Goal: Navigation & Orientation: Locate item on page

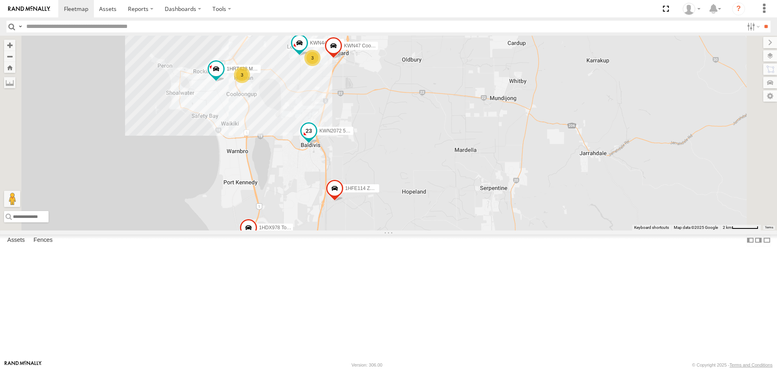
click at [316, 138] on span at bounding box center [309, 130] width 15 height 15
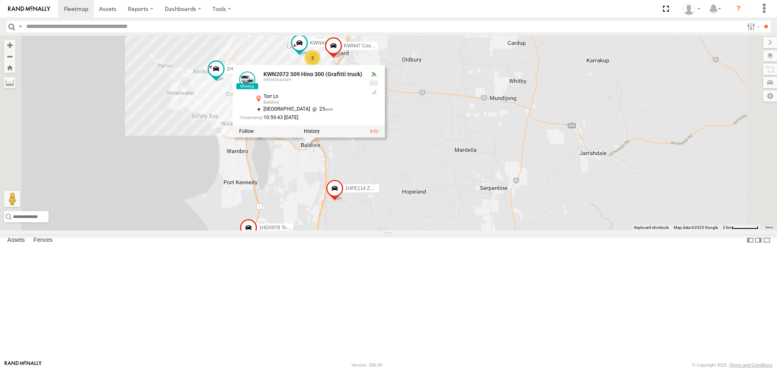
click at [442, 214] on div "KWN49 Super.Retic 1HSA085 Coor. [DOMAIN_NAME] KWN708 2001102 Ford Ranger KWN218…" at bounding box center [388, 133] width 777 height 194
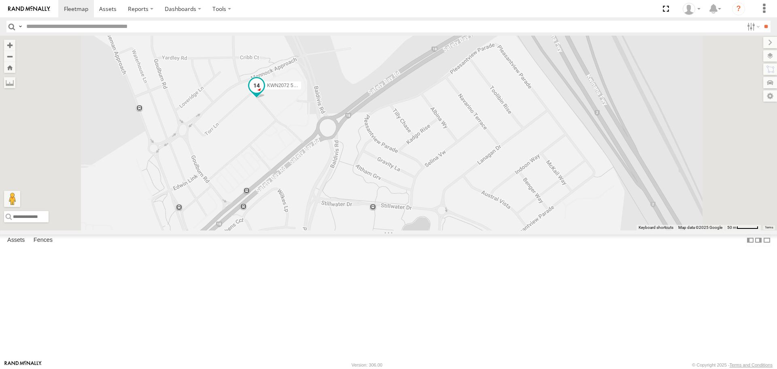
click at [264, 93] on span at bounding box center [256, 85] width 15 height 15
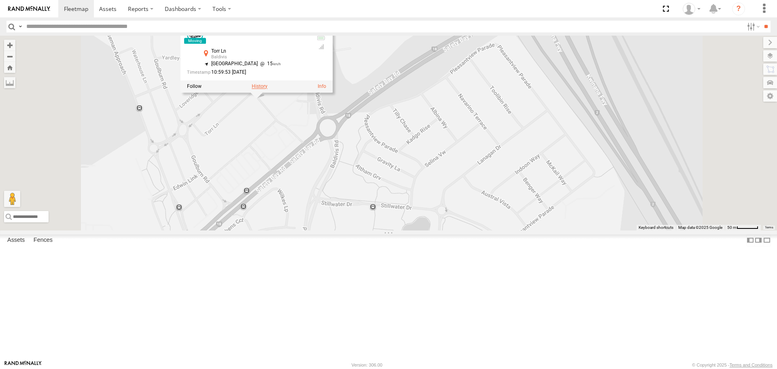
click at [268, 89] on label at bounding box center [260, 86] width 16 height 6
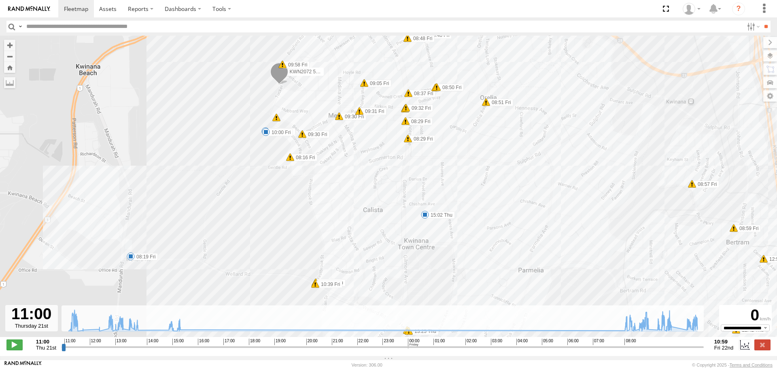
click at [8, 23] on input "button" at bounding box center [11, 27] width 11 height 12
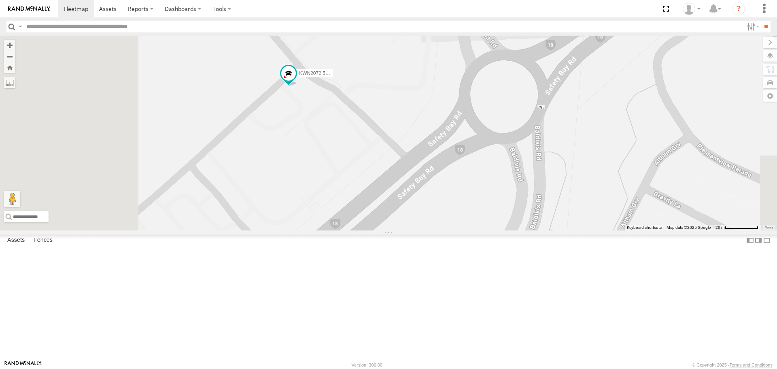
drag, startPoint x: 347, startPoint y: 288, endPoint x: 438, endPoint y: 123, distance: 187.9
click at [438, 123] on div "KWN5356 2001086 Camera Trailer Rangers KWN40 Tree Officer 1I0C646 Rav 4 KWN48 F…" at bounding box center [388, 133] width 777 height 194
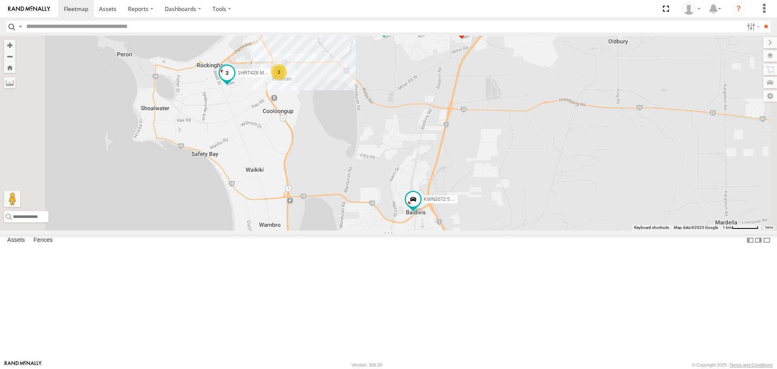
click at [234, 81] on span at bounding box center [227, 73] width 15 height 15
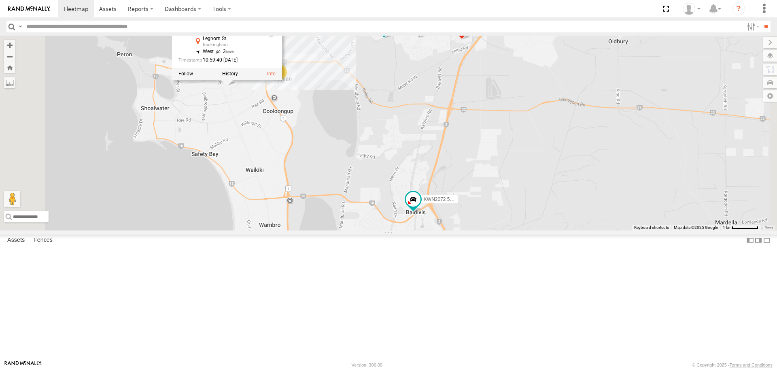
click at [282, 80] on div at bounding box center [227, 74] width 110 height 12
click at [368, 191] on div "KWN5356 2001086 Camera Trailer Rangers KWN40 Tree Officer KWN49 Super.Retic KWN…" at bounding box center [388, 133] width 777 height 194
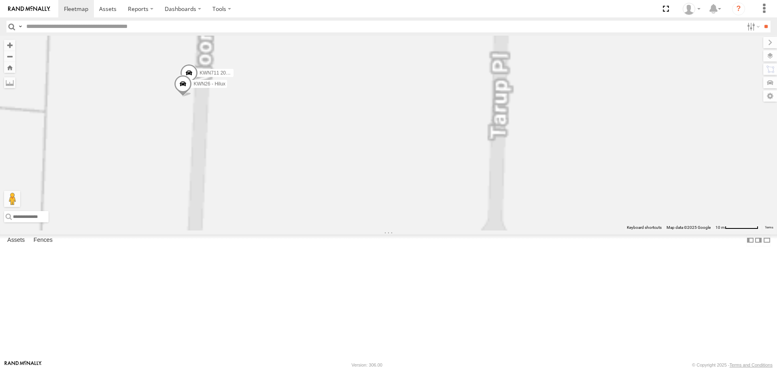
drag, startPoint x: 285, startPoint y: 115, endPoint x: 289, endPoint y: 210, distance: 94.8
click at [289, 210] on div "KWN5356 2001086 Camera Trailer Rangers KWN40 Tree Officer KWN49 Super.Retic KWN…" at bounding box center [388, 133] width 777 height 194
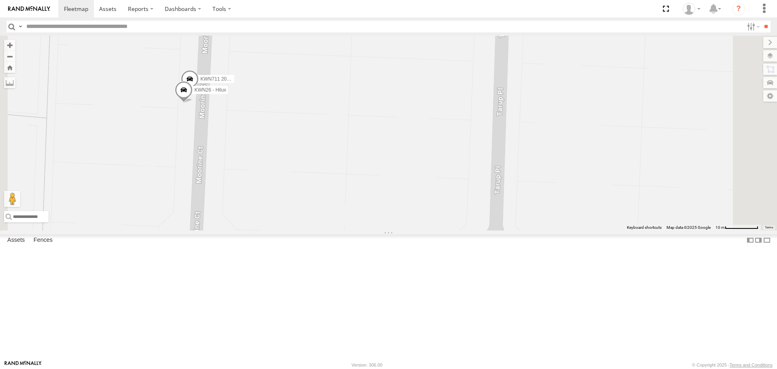
click at [199, 92] on span at bounding box center [190, 81] width 18 height 22
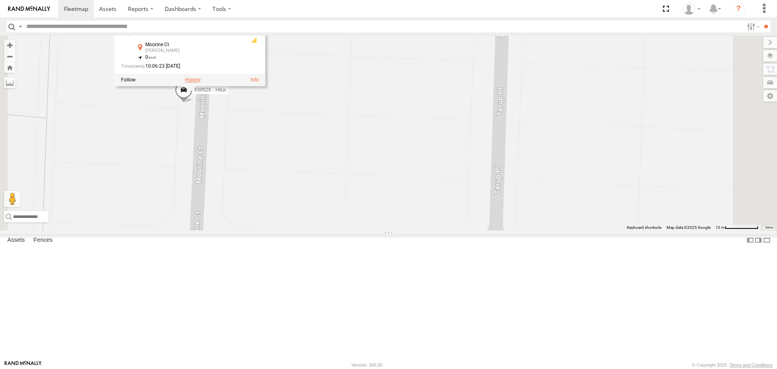
click at [201, 83] on label at bounding box center [193, 80] width 16 height 6
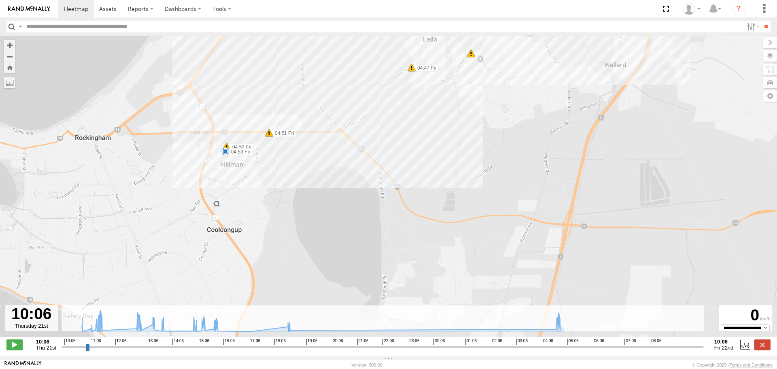
drag, startPoint x: 176, startPoint y: 265, endPoint x: 339, endPoint y: 118, distance: 219.2
click at [339, 118] on div "KWN711 2001089 Ford Ranger (Retic) 10:38 Thu 10:41 Thu 11:02 Thu 11:24 Thu 11:2…" at bounding box center [388, 191] width 777 height 310
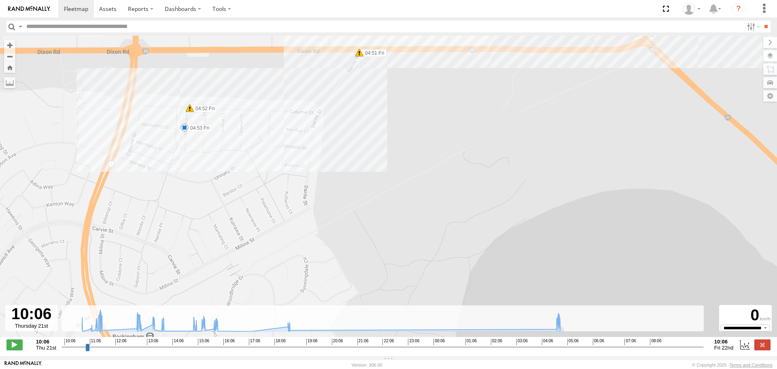
click at [360, 53] on span at bounding box center [359, 53] width 8 height 8
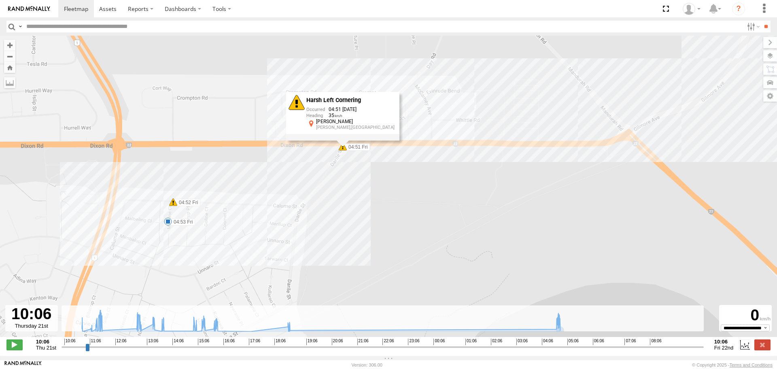
drag, startPoint x: 382, startPoint y: 80, endPoint x: 365, endPoint y: 179, distance: 100.5
click at [365, 179] on div "KWN711 2001089 Ford Ranger (Retic) 10:38 Thu 10:41 Thu 11:02 Thu 11:24 Thu 11:2…" at bounding box center [388, 191] width 777 height 310
click at [173, 205] on span at bounding box center [173, 202] width 8 height 8
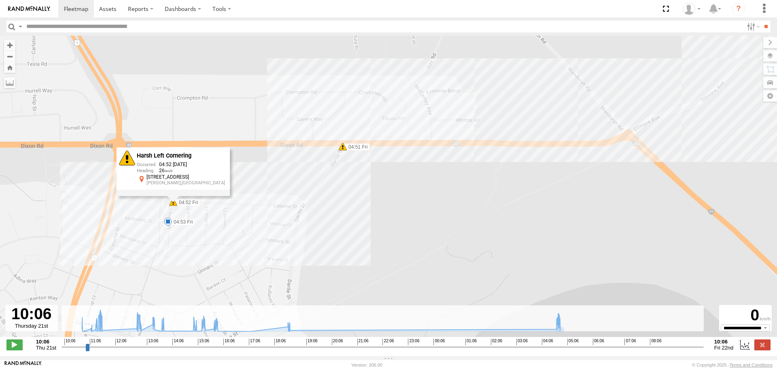
click at [168, 242] on div "KWN711 2001089 Ford Ranger (Retic) 10:38 Thu 10:41 Thu 11:02 Thu 11:24 Thu 11:2…" at bounding box center [388, 191] width 777 height 310
click at [10, 22] on input "button" at bounding box center [11, 27] width 11 height 12
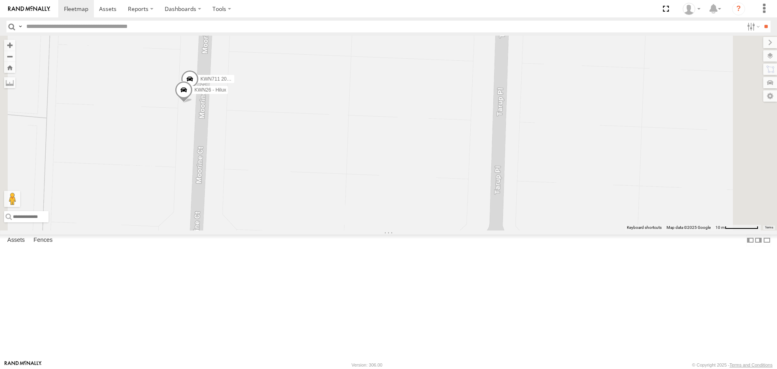
click at [193, 103] on span at bounding box center [184, 92] width 18 height 22
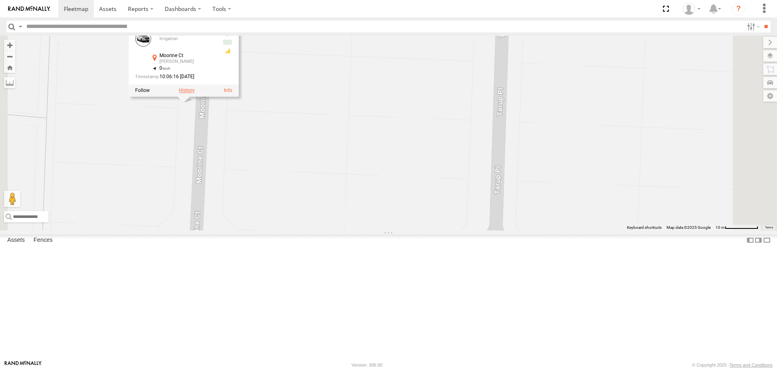
click at [195, 94] on label at bounding box center [187, 91] width 16 height 6
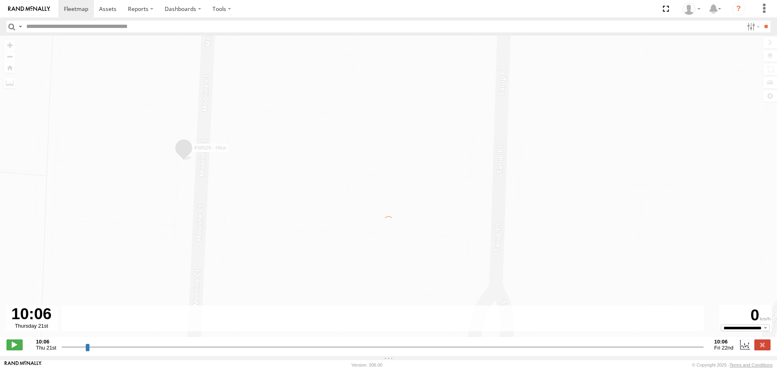
type input "**********"
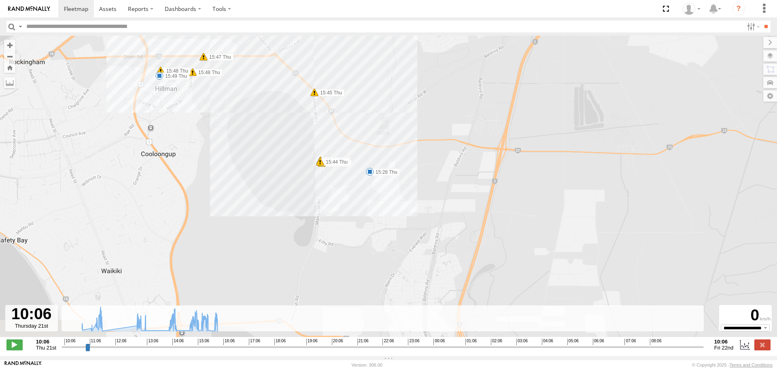
drag, startPoint x: 392, startPoint y: 295, endPoint x: 359, endPoint y: 177, distance: 122.5
click at [359, 177] on div "KWN26 - Hilux 10:38 Thu 10:40 Thu 10:58 Thu 11:02 Thu 11:19 Thu 11:20 Thu 11:26…" at bounding box center [388, 191] width 777 height 310
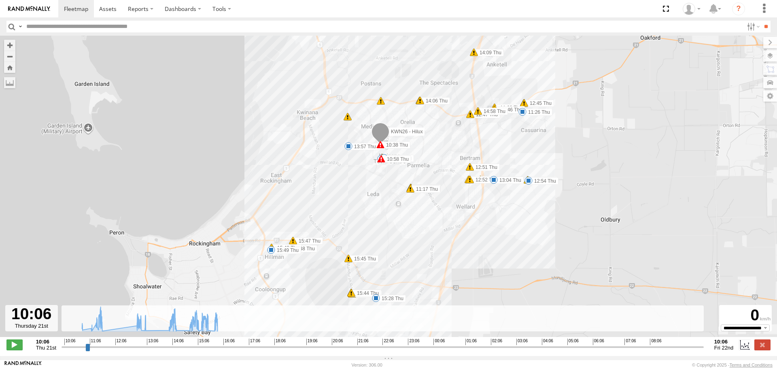
drag, startPoint x: 369, startPoint y: 182, endPoint x: 419, endPoint y: 213, distance: 58.6
click at [419, 213] on div "KWN26 - Hilux 10:38 Thu 10:40 Thu 10:58 Thu 11:02 Thu 11:19 Thu 11:20 Thu 11:26…" at bounding box center [388, 191] width 777 height 310
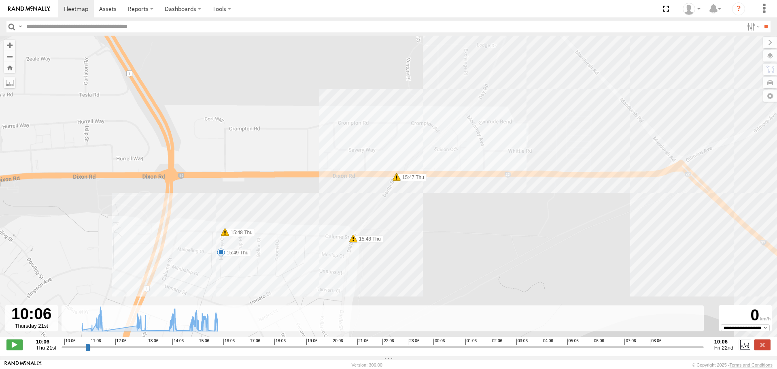
click at [9, 24] on input "button" at bounding box center [11, 27] width 11 height 12
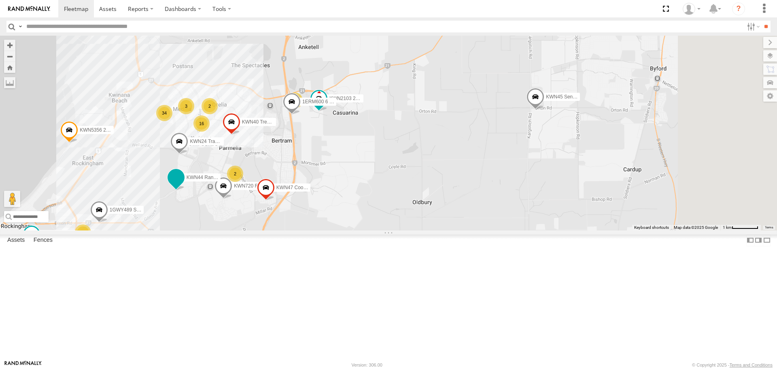
drag, startPoint x: 431, startPoint y: 177, endPoint x: 298, endPoint y: 243, distance: 148.1
click at [298, 230] on div "1GWY489 Signage Truck 34 KWN5356 2001086 Camera Trailer Rangers KWN40 Tree Offi…" at bounding box center [388, 133] width 777 height 194
click at [506, 19] on span at bounding box center [498, 11] width 15 height 15
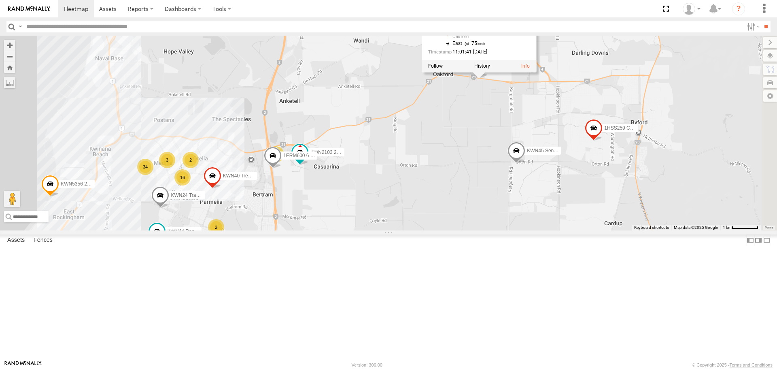
drag, startPoint x: 575, startPoint y: 169, endPoint x: 565, endPoint y: 195, distance: 27.3
click at [565, 195] on div "1GWY489 Signage Truck 34 KWN5356 2001086 Camera Trailer Rangers KWN40 Tree Offi…" at bounding box center [388, 133] width 777 height 194
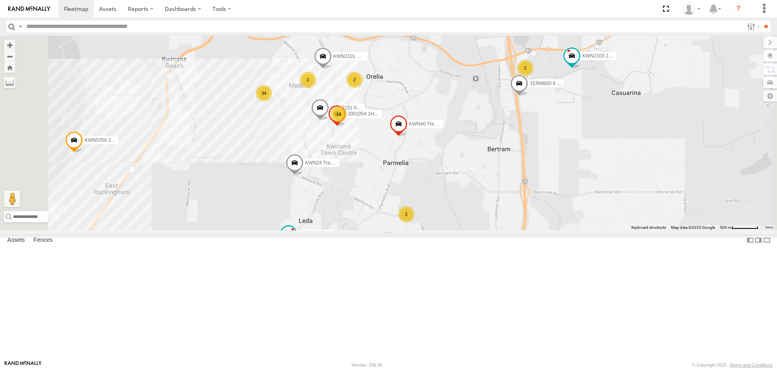
drag, startPoint x: 528, startPoint y: 323, endPoint x: 510, endPoint y: 122, distance: 201.2
click at [510, 123] on div "KWN5356 2001086 Camera Trailer Rangers KWN40 Tree Officer KWN720 Facility Maint…" at bounding box center [388, 133] width 777 height 194
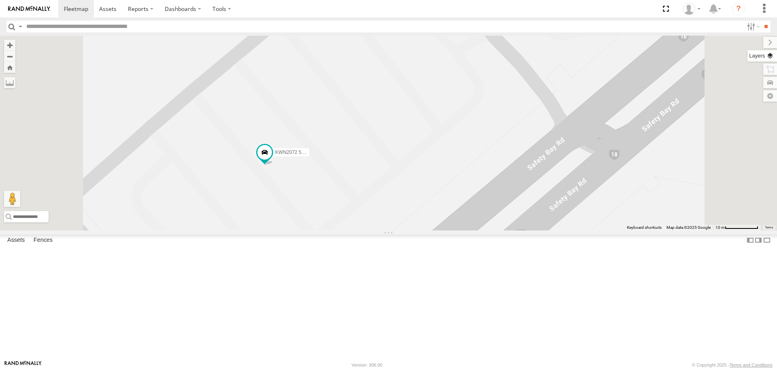
click at [770, 60] on label at bounding box center [763, 55] width 30 height 11
click at [0, 0] on label at bounding box center [0, 0] width 0 height 0
click at [0, 0] on span "Roadmap" at bounding box center [0, 0] width 0 height 0
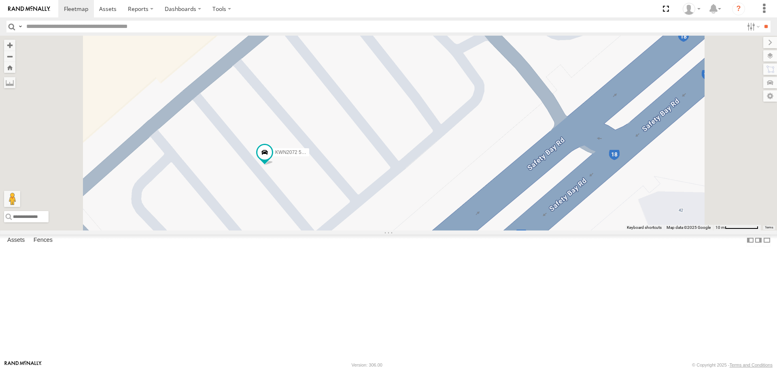
click at [0, 0] on span "Satellite" at bounding box center [0, 0] width 0 height 0
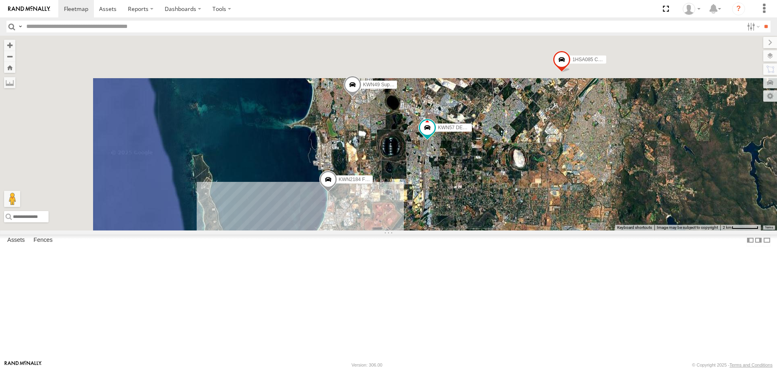
drag, startPoint x: 468, startPoint y: 79, endPoint x: 529, endPoint y: 256, distance: 187.7
click at [529, 230] on div "KWN49 Super.Retic KWN2185 Facil. Cleaning 1HSA085 Coor. Engineer.Design KWN708 …" at bounding box center [388, 133] width 777 height 194
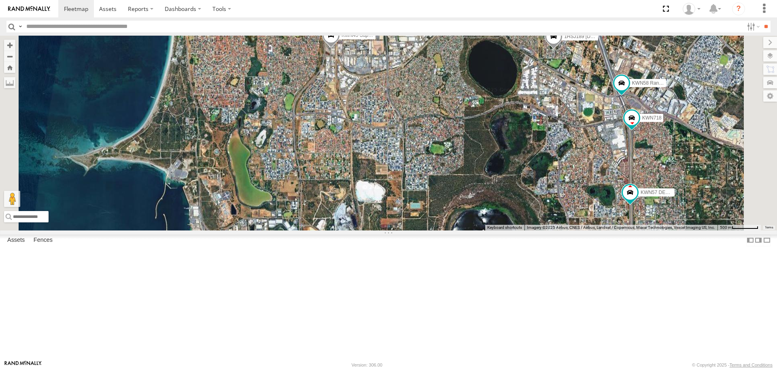
drag, startPoint x: 670, startPoint y: 236, endPoint x: 657, endPoint y: 170, distance: 67.1
click at [657, 170] on div "KWN49 Super.Retic KWN2185 Facil. Cleaning 1HSA085 Coor. Engineer.Design KWN708 …" at bounding box center [388, 133] width 777 height 194
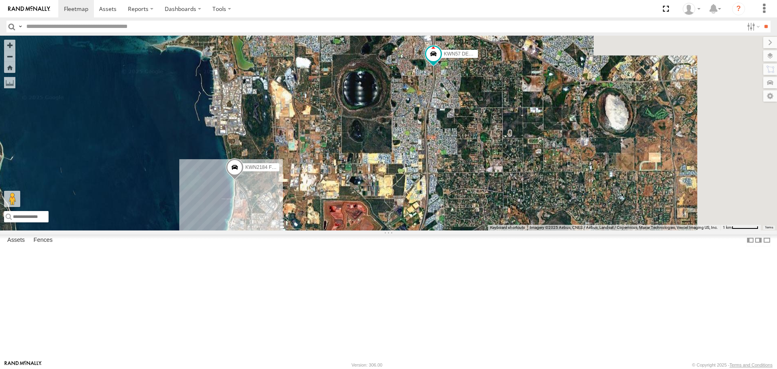
drag, startPoint x: 640, startPoint y: 279, endPoint x: 473, endPoint y: 165, distance: 202.3
click at [473, 165] on div "KWN49 Super.Retic KWN2185 Facil. Cleaning 1HSA085 Coor. Engineer.Design KWN708 …" at bounding box center [388, 133] width 777 height 194
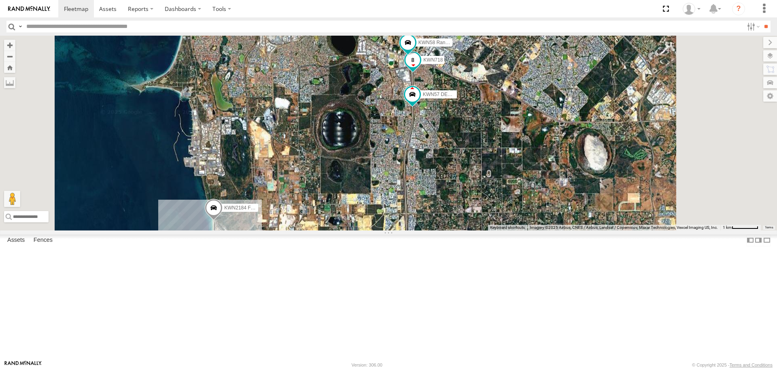
click at [420, 67] on span at bounding box center [413, 60] width 15 height 15
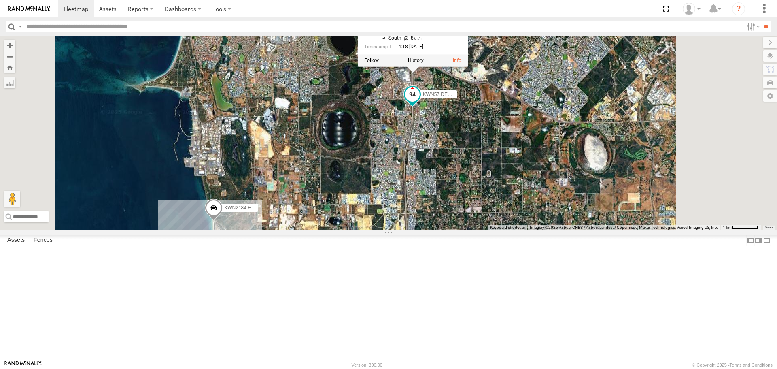
click at [420, 102] on span at bounding box center [412, 94] width 15 height 15
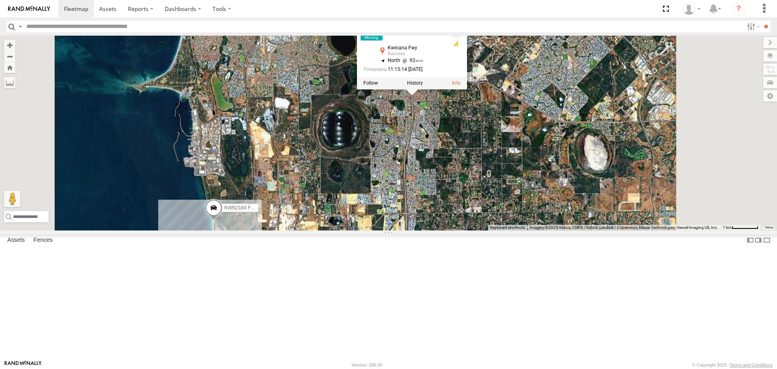
click at [223, 221] on span at bounding box center [214, 210] width 18 height 22
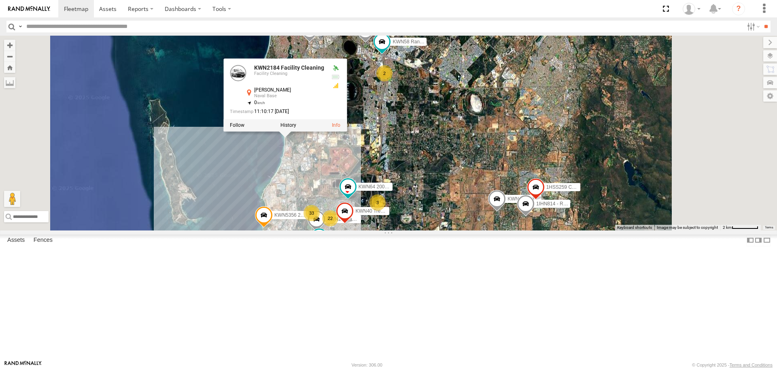
drag, startPoint x: 486, startPoint y: 279, endPoint x: 473, endPoint y: 190, distance: 90.3
click at [473, 190] on div "KWN49 Super.Retic KWN2185 Facil. Cleaning 1HSA085 Coor. Engineer.Design KWN708 …" at bounding box center [388, 133] width 777 height 194
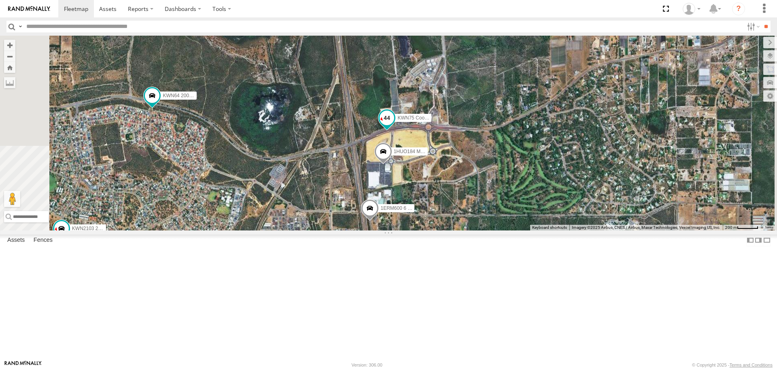
click at [394, 125] on span at bounding box center [387, 118] width 15 height 15
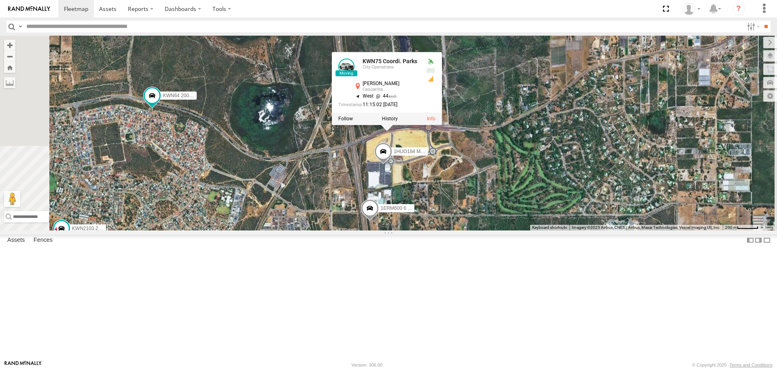
click at [392, 164] on span at bounding box center [383, 153] width 18 height 22
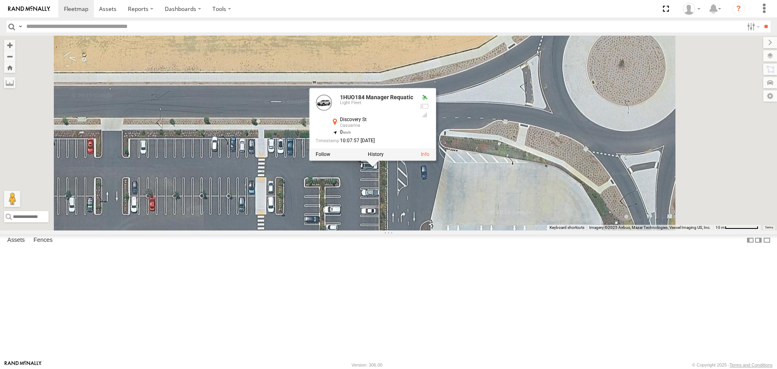
drag, startPoint x: 487, startPoint y: 181, endPoint x: 485, endPoint y: 253, distance: 71.3
click at [485, 230] on div "KWN49 Super.Retic KWN2185 Facil. Cleaning 1HSA085 Coor. Engineer.Design KWN708 …" at bounding box center [388, 133] width 777 height 194
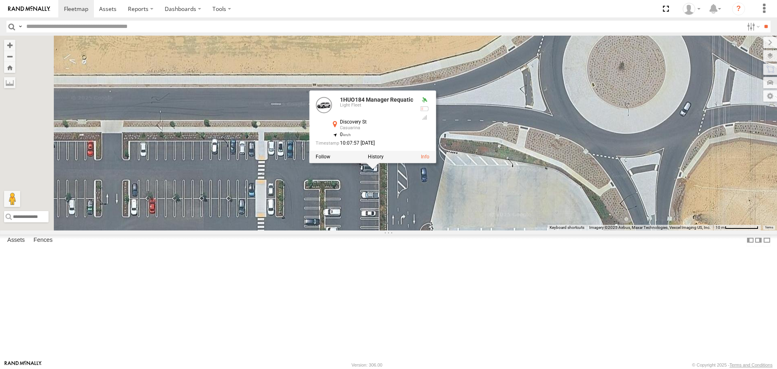
click at [585, 203] on div "KWN49 Super.Retic KWN2185 Facil. Cleaning 1HSA085 Coor. Engineer.Design KWN708 …" at bounding box center [388, 133] width 777 height 194
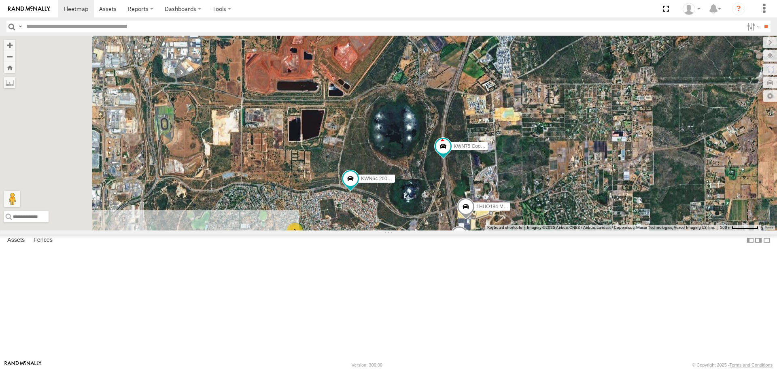
drag, startPoint x: 365, startPoint y: 183, endPoint x: 522, endPoint y: 196, distance: 158.0
click at [522, 196] on div "1HUO184 Manager Requatic KWN40 Tree Officer 2 KWN75 Coordi. Parks KWN64 2001034…" at bounding box center [388, 133] width 777 height 194
click at [451, 153] on span at bounding box center [443, 146] width 15 height 15
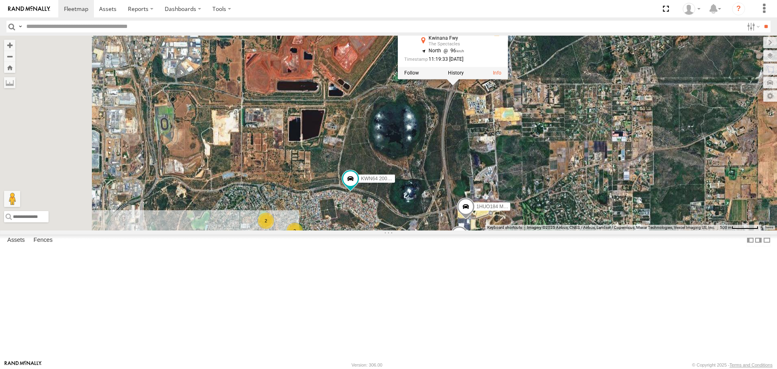
drag, startPoint x: 595, startPoint y: 211, endPoint x: 533, endPoint y: 334, distance: 138.3
click at [531, 230] on div "1HUO184 Manager Requatic KWN40 Tree Officer 2 KWN75 Coordi. Parks KWN64 2001034…" at bounding box center [388, 133] width 777 height 194
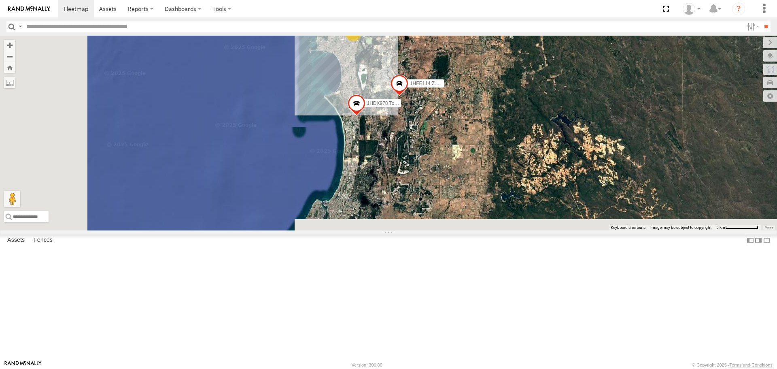
drag, startPoint x: 501, startPoint y: 246, endPoint x: 507, endPoint y: 229, distance: 18.4
click at [507, 229] on div "KWN2185 Facil. Cleaning 1HSA085 Coor. Engineer.Design KWN708 2001102 Ford Range…" at bounding box center [388, 133] width 777 height 194
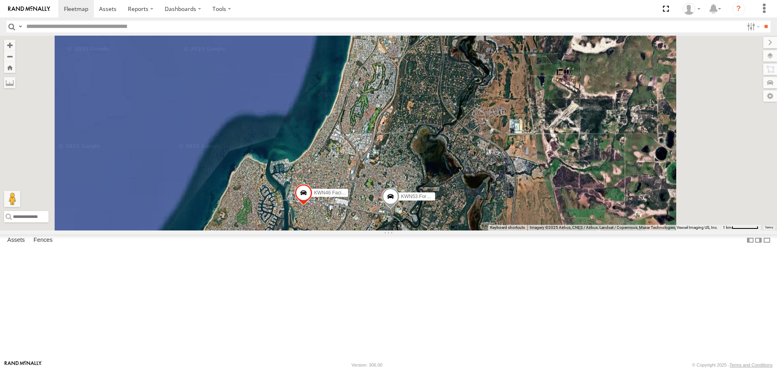
click at [312, 206] on span at bounding box center [304, 195] width 18 height 22
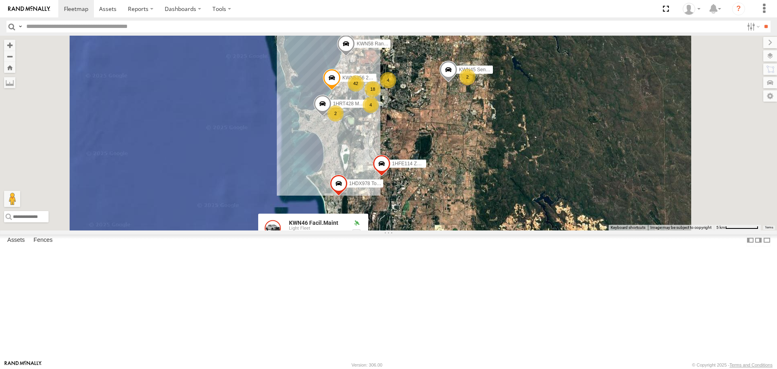
drag, startPoint x: 499, startPoint y: 152, endPoint x: 470, endPoint y: 255, distance: 107.8
click at [470, 230] on div "KWN2185 Facil. Cleaning 1HSA085 Coor. Engineer.Design KWN708 2001102 Ford Range…" at bounding box center [388, 133] width 777 height 194
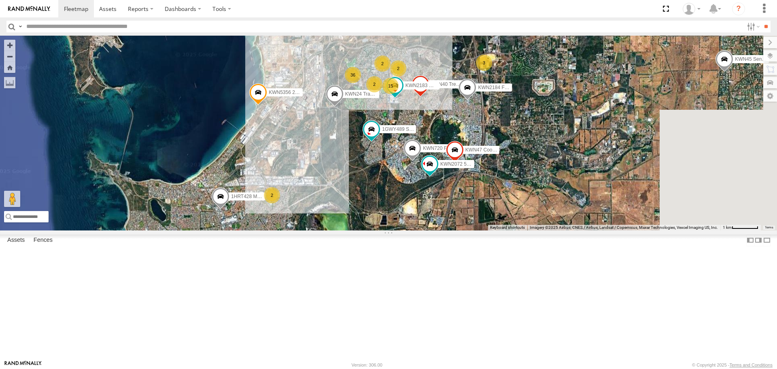
drag, startPoint x: 518, startPoint y: 146, endPoint x: 427, endPoint y: 226, distance: 121.3
click at [427, 226] on div "KWN2185 Facil. Cleaning 1HSA085 Coor. Engineer.Design KWN708 2001102 Ford Range…" at bounding box center [388, 133] width 777 height 194
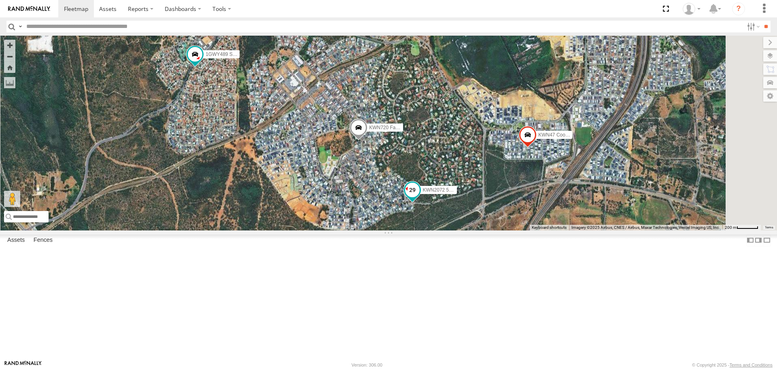
click at [420, 198] on span at bounding box center [412, 190] width 15 height 15
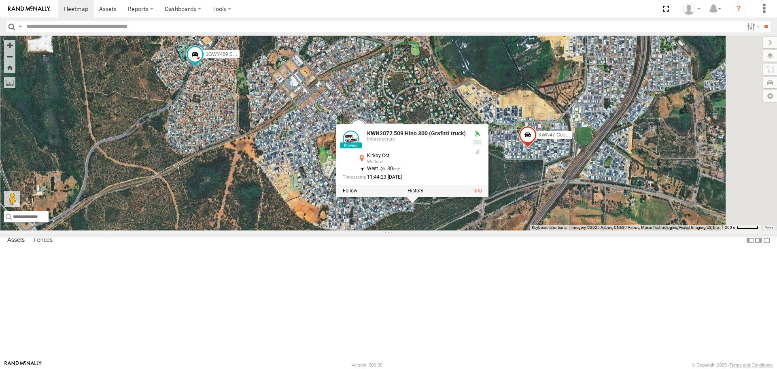
click at [604, 230] on div "KWN2185 Facil. Cleaning 1HSA085 Coor. Engineer.Design KWN708 2001102 Ford Range…" at bounding box center [388, 133] width 777 height 194
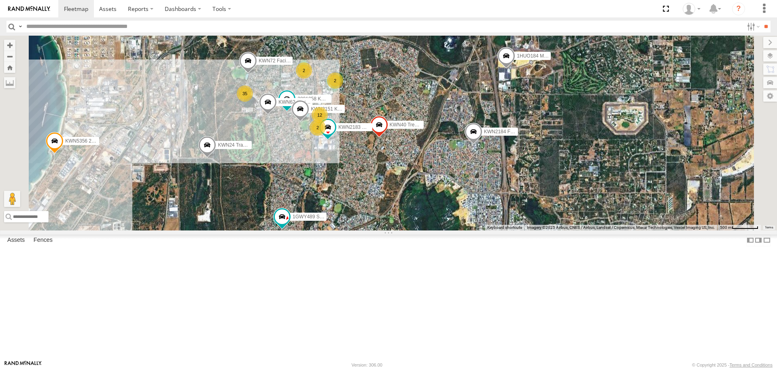
drag, startPoint x: 491, startPoint y: 200, endPoint x: 491, endPoint y: 258, distance: 57.5
click at [491, 230] on div "KWN2185 Facil. Cleaning 1HSA085 Coor. Engineer.Design KWN708 2001102 Ford Range…" at bounding box center [388, 133] width 777 height 194
click at [532, 40] on span at bounding box center [525, 33] width 15 height 15
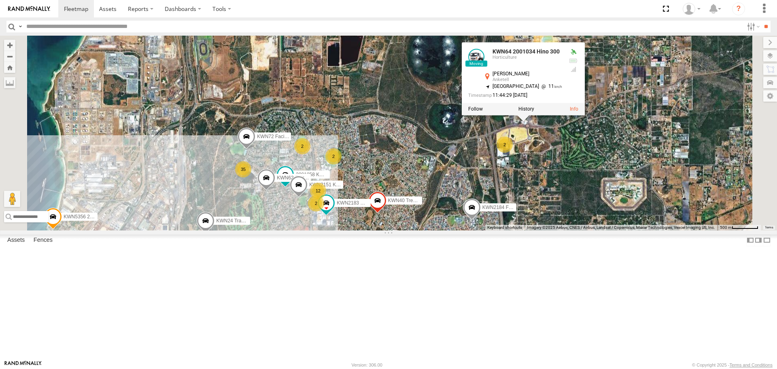
drag, startPoint x: 652, startPoint y: 203, endPoint x: 652, endPoint y: 241, distance: 38.5
click at [652, 230] on div "KWN2185 Facil. Cleaning 1HSA085 Coor. Engineer.Design KWN708 2001102 Ford Range…" at bounding box center [388, 133] width 777 height 194
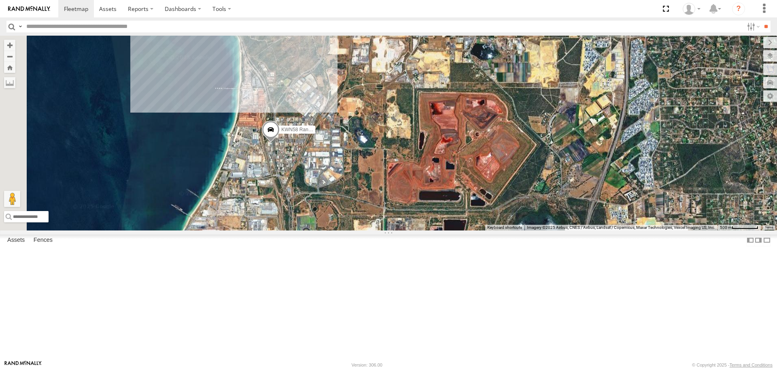
drag, startPoint x: 555, startPoint y: 272, endPoint x: 572, endPoint y: 295, distance: 28.1
click at [572, 230] on div "KWN2185 Facil. Cleaning 1HSA085 Coor. Engineer.Design KWN708 2001102 Ford Range…" at bounding box center [388, 133] width 777 height 194
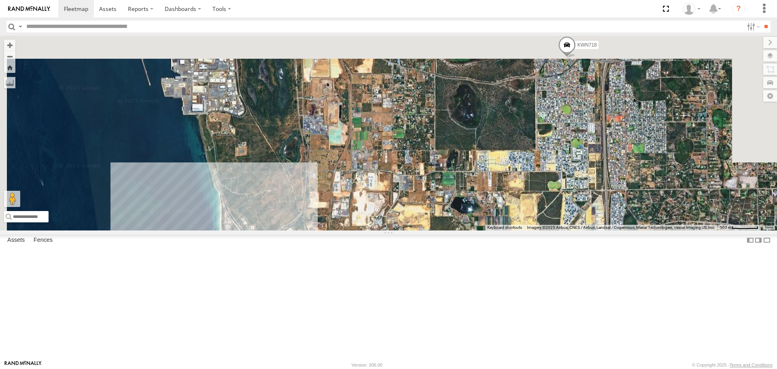
drag, startPoint x: 524, startPoint y: 195, endPoint x: 508, endPoint y: 352, distance: 157.9
click at [508, 230] on div "KWN2185 Facil. Cleaning 1HSA085 Coor. Engineer.Design KWN708 2001102 Ford Range…" at bounding box center [388, 133] width 777 height 194
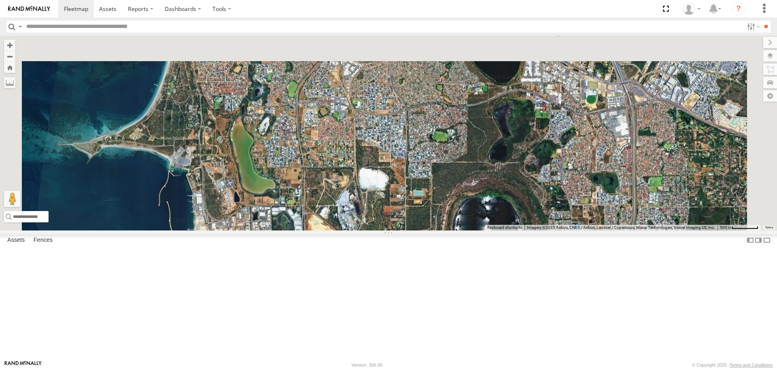
drag, startPoint x: 519, startPoint y: 297, endPoint x: 527, endPoint y: 372, distance: 75.0
click at [527, 368] on html at bounding box center [388, 184] width 777 height 369
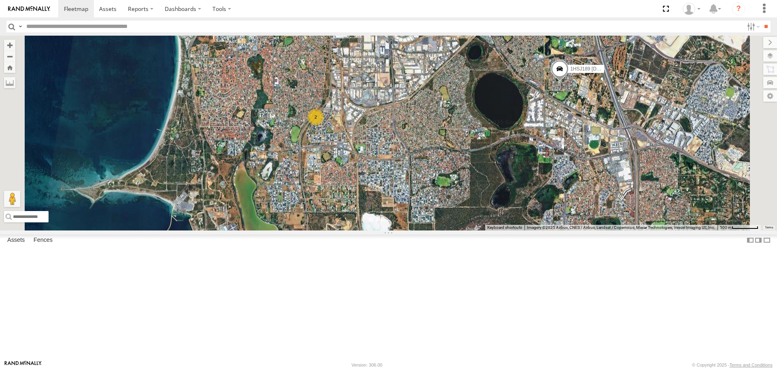
drag, startPoint x: 525, startPoint y: 204, endPoint x: 528, endPoint y: 257, distance: 53.1
click at [528, 230] on div "KWN2185 Facil. Cleaning 1HSA085 Coor. Engineer.Design KWN708 2001102 Ford Range…" at bounding box center [388, 133] width 777 height 194
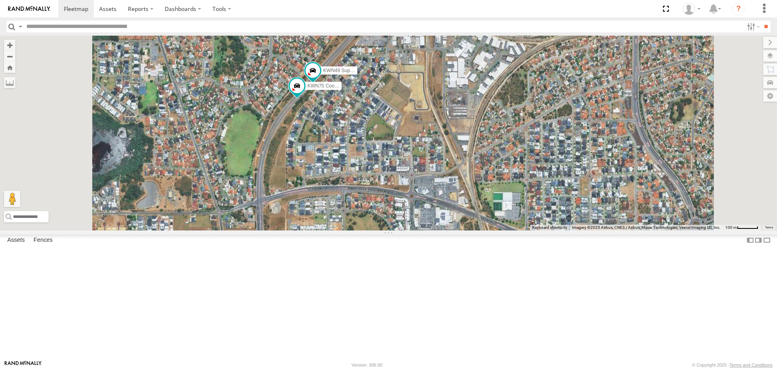
drag, startPoint x: 425, startPoint y: 225, endPoint x: 489, endPoint y: 67, distance: 170.7
click at [489, 70] on div "KWN2185 Facil. Cleaning 1HSA085 Coor. Engineer.Design KWN708 2001102 Ford Range…" at bounding box center [388, 133] width 777 height 194
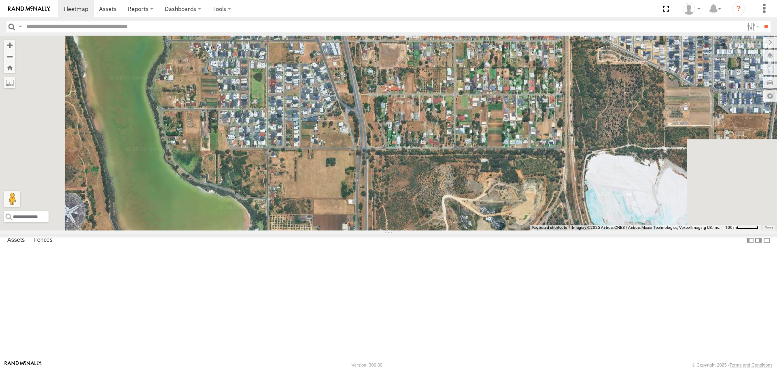
drag, startPoint x: 470, startPoint y: 232, endPoint x: 442, endPoint y: 73, distance: 161.0
click at [442, 73] on div "KWN2185 Facil. Cleaning 1HSA085 Coor. Engineer.Design KWN708 2001102 Ford Range…" at bounding box center [388, 133] width 777 height 194
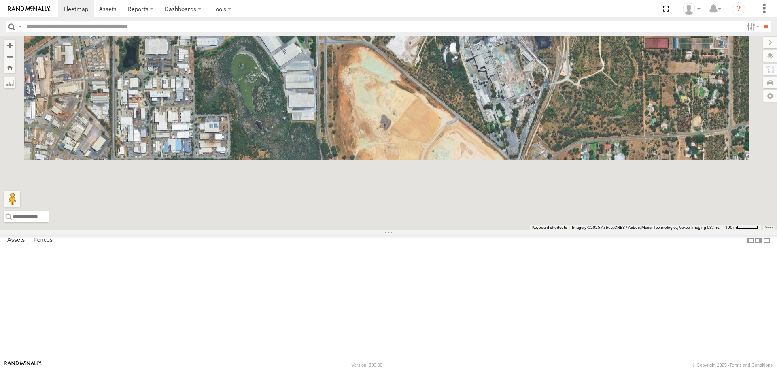
drag, startPoint x: 443, startPoint y: 241, endPoint x: 428, endPoint y: 64, distance: 178.3
click at [428, 64] on div "KWN2185 Facil. Cleaning 1HSA085 Coor. Engineer.Design KWN708 2001102 Ford Range…" at bounding box center [388, 133] width 777 height 194
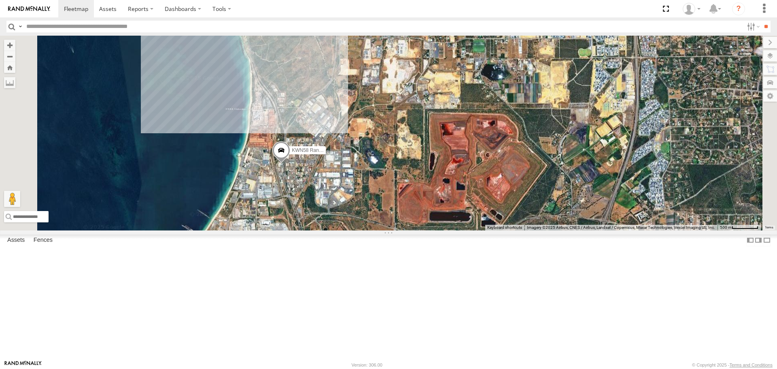
drag, startPoint x: 434, startPoint y: 291, endPoint x: 436, endPoint y: 62, distance: 229.1
click at [436, 64] on div "KWN2185 Facil. Cleaning 1HSA085 Coor. Engineer.Design KWN708 2001102 Ford Range…" at bounding box center [388, 133] width 777 height 194
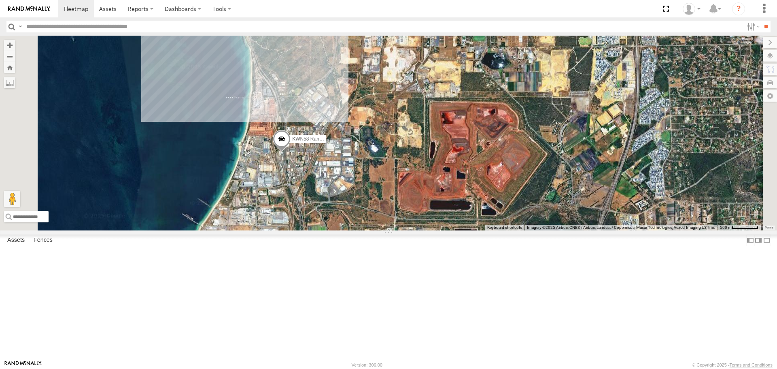
click at [291, 152] on span at bounding box center [282, 141] width 18 height 22
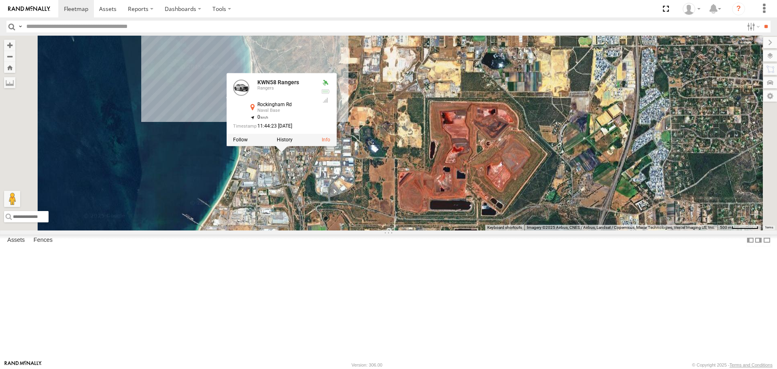
click at [413, 230] on div "KWN2185 Facil. Cleaning 1HSA085 Coor. Engineer.Design KWN708 2001102 Ford Range…" at bounding box center [388, 133] width 777 height 194
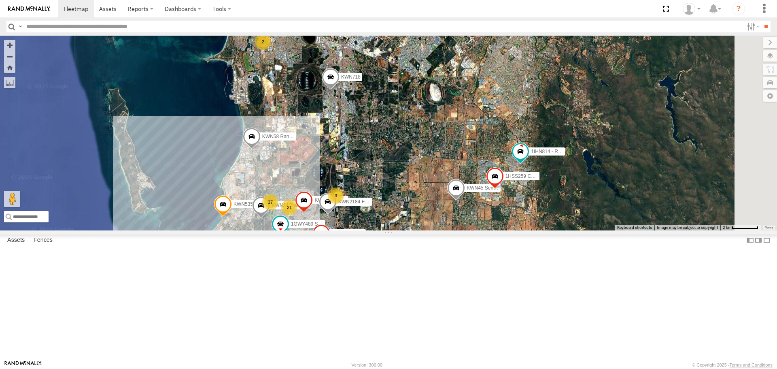
drag, startPoint x: 444, startPoint y: 251, endPoint x: 384, endPoint y: 137, distance: 128.9
click at [384, 137] on div "KWN2185 Facil. Cleaning 1HSA085 Coor. Engineer.Design KWN708 2001102 Ford Range…" at bounding box center [388, 133] width 777 height 194
click at [528, 159] on span at bounding box center [520, 152] width 15 height 15
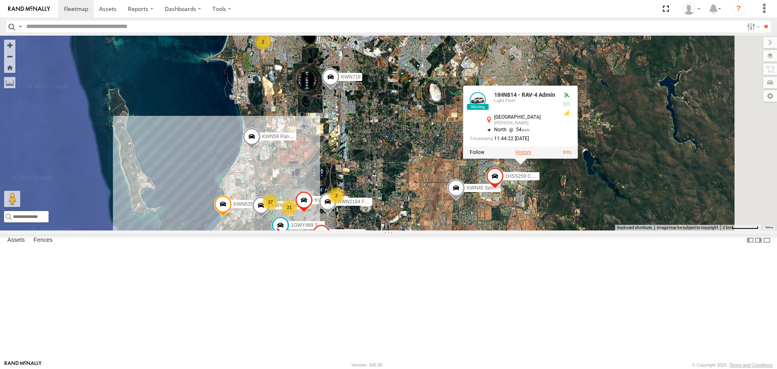
click at [531, 155] on label at bounding box center [524, 153] width 16 height 6
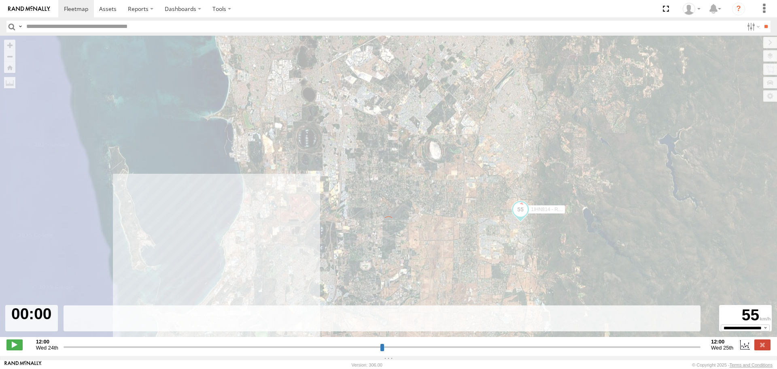
type input "**********"
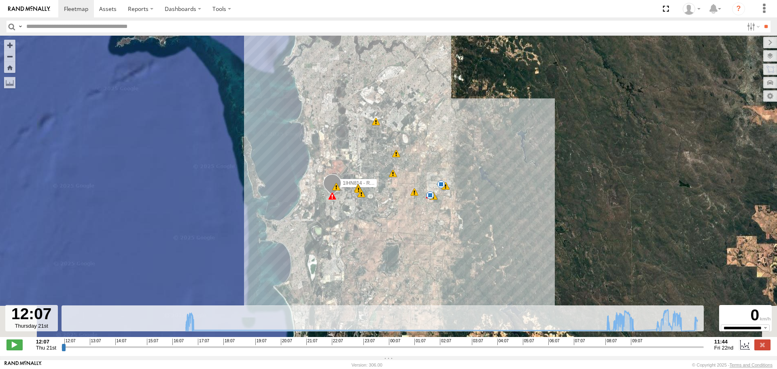
drag, startPoint x: 451, startPoint y: 260, endPoint x: 457, endPoint y: 124, distance: 136.5
click at [457, 124] on div "1IHN814 - RAV-4 Admin 16:32 Thu 16:32 Thu 16:36 Thu 16:39 Thu 16:40 Thu 16:41 T…" at bounding box center [388, 191] width 777 height 310
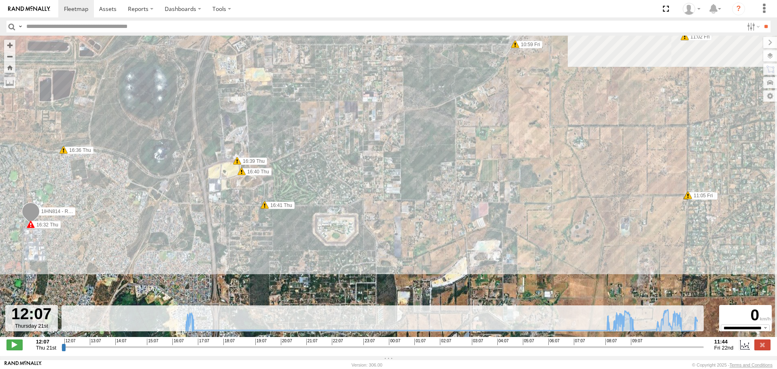
drag, startPoint x: 398, startPoint y: 122, endPoint x: 175, endPoint y: 246, distance: 255.3
click at [181, 251] on div "1IHN814 - RAV-4 Admin 16:32 Thu 16:32 Thu 16:36 Thu 16:39 Thu 16:40 Thu 16:41 T…" at bounding box center [388, 191] width 777 height 310
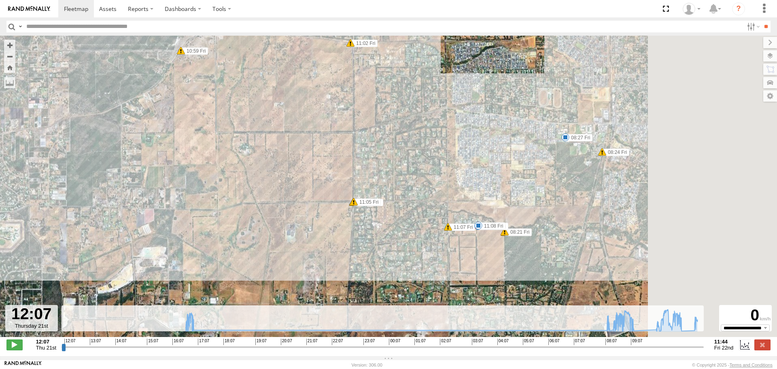
drag, startPoint x: 556, startPoint y: 220, endPoint x: 369, endPoint y: 242, distance: 188.3
click at [369, 242] on div "1IHN814 - RAV-4 Admin 16:32 Thu 16:32 Thu 16:36 Thu 16:39 Thu 16:40 Thu 16:41 T…" at bounding box center [388, 191] width 777 height 310
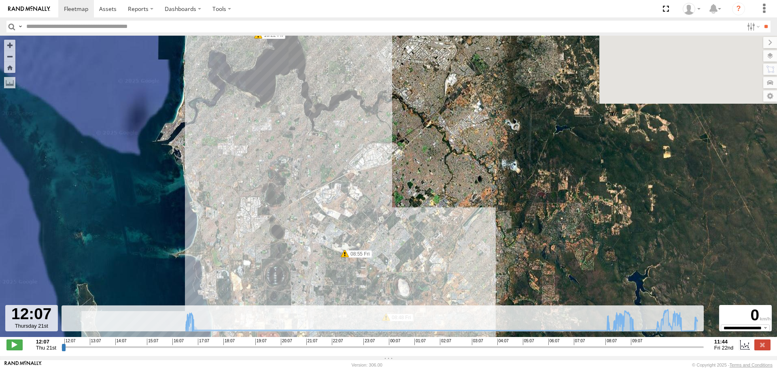
drag, startPoint x: 306, startPoint y: 312, endPoint x: 312, endPoint y: 357, distance: 45.3
click at [312, 366] on body at bounding box center [388, 184] width 777 height 369
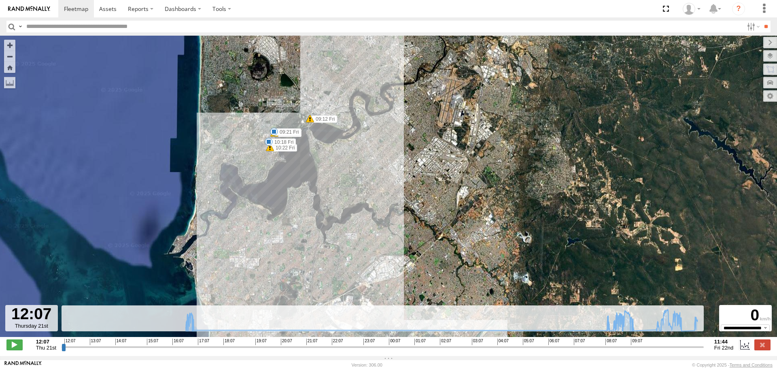
drag, startPoint x: 321, startPoint y: 147, endPoint x: 328, endPoint y: 233, distance: 86.1
click at [328, 233] on div "1IHN814 - RAV-4 Admin 16:32 Thu 16:32 Thu 16:36 Thu 16:39 Thu 16:40 Thu 16:41 T…" at bounding box center [388, 191] width 777 height 310
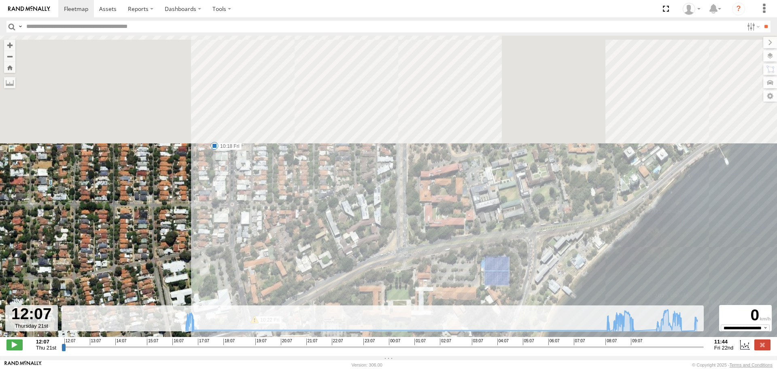
drag, startPoint x: 244, startPoint y: 91, endPoint x: 278, endPoint y: 268, distance: 180.8
click at [278, 268] on div "1IHN814 - RAV-4 Admin 16:32 Thu 16:32 Thu 16:36 Thu 16:39 Thu 16:40 Thu 16:41 T…" at bounding box center [388, 191] width 777 height 310
